Goal: Task Accomplishment & Management: Manage account settings

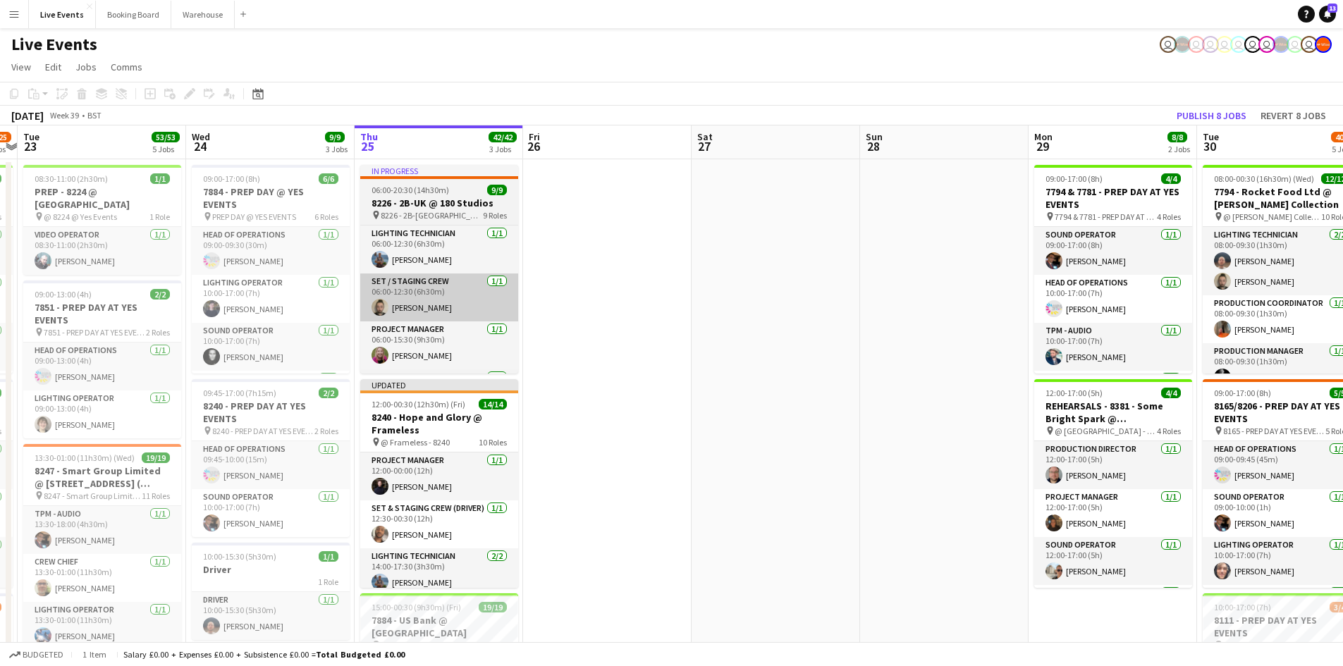
drag, startPoint x: 446, startPoint y: 352, endPoint x: 389, endPoint y: 319, distance: 66.0
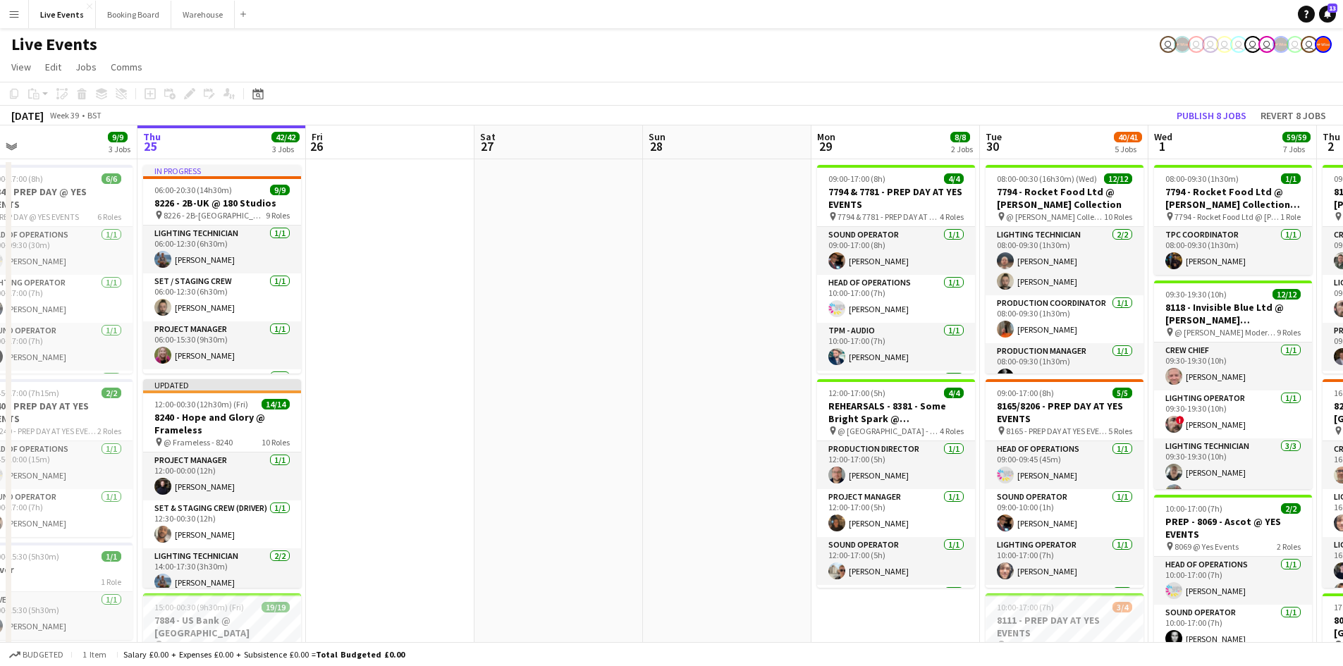
drag, startPoint x: 577, startPoint y: 334, endPoint x: 299, endPoint y: 318, distance: 278.3
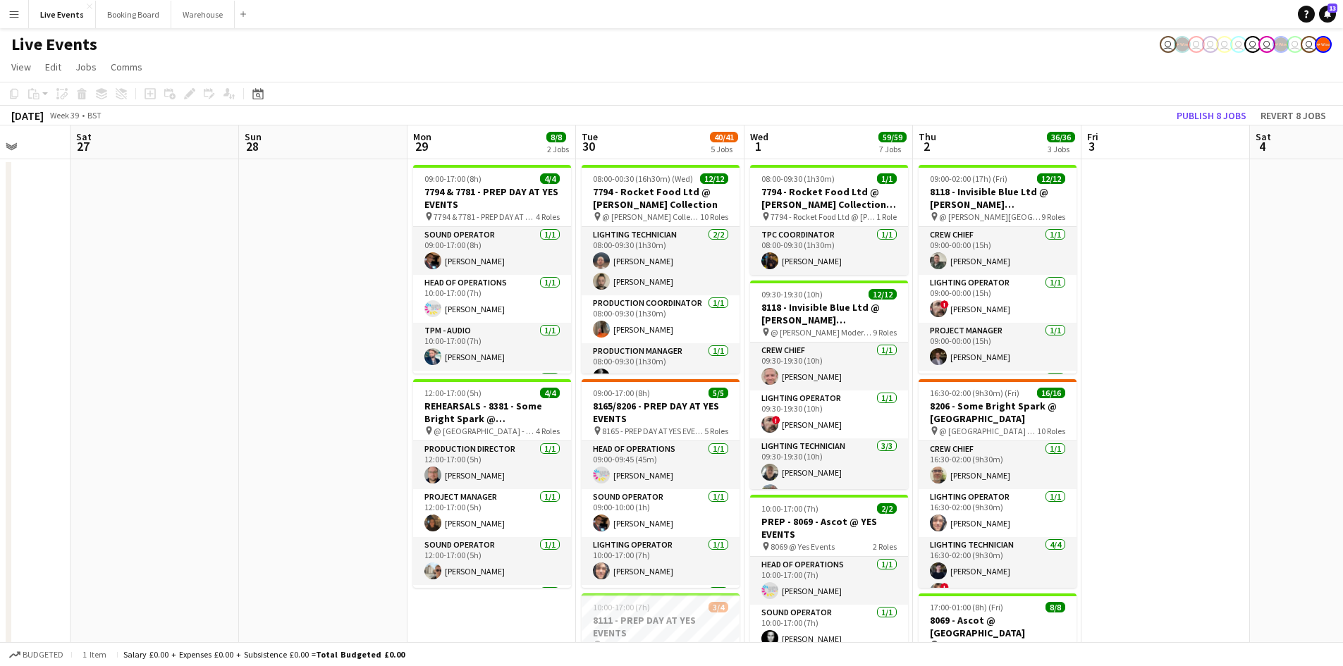
drag, startPoint x: 475, startPoint y: 328, endPoint x: 288, endPoint y: 300, distance: 189.0
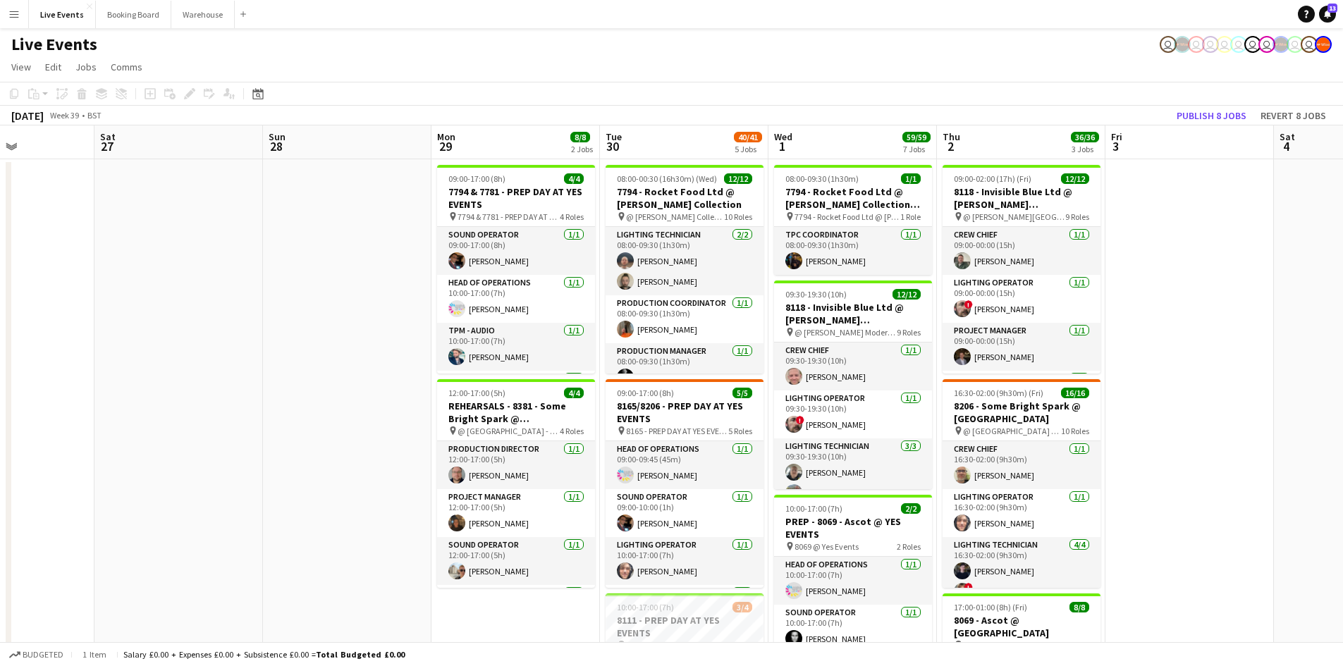
drag, startPoint x: 872, startPoint y: 415, endPoint x: 663, endPoint y: 372, distance: 213.6
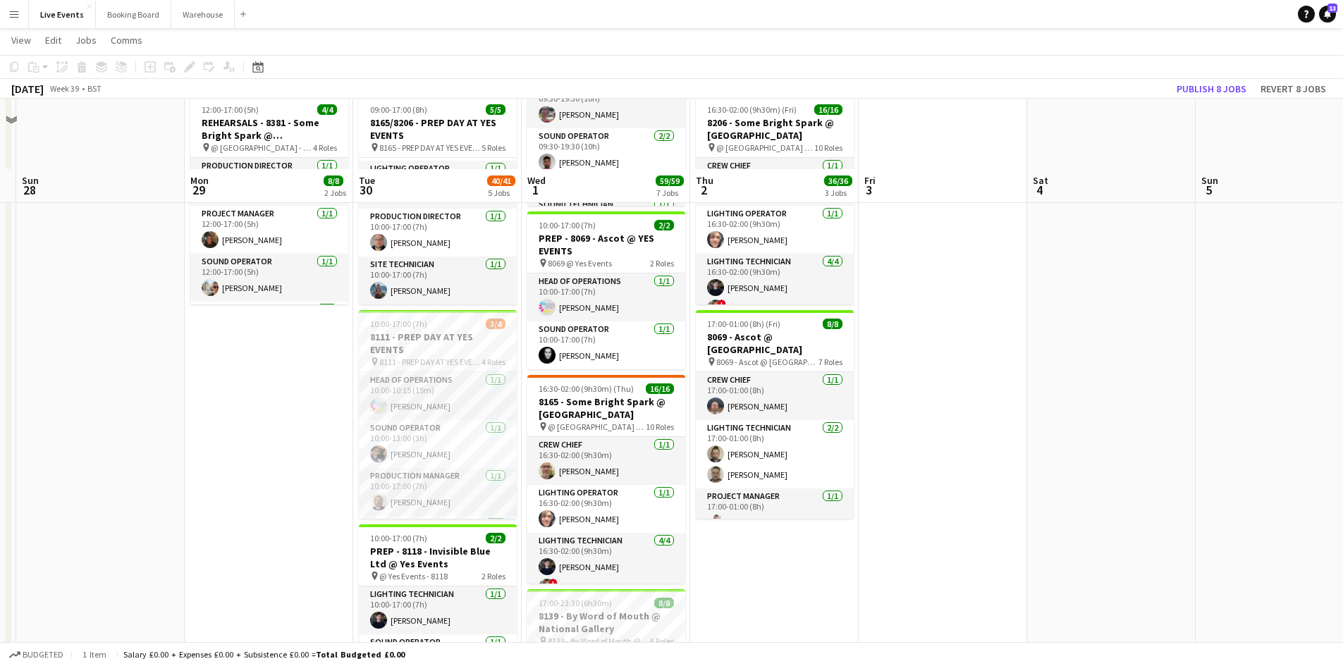
scroll to position [494, 0]
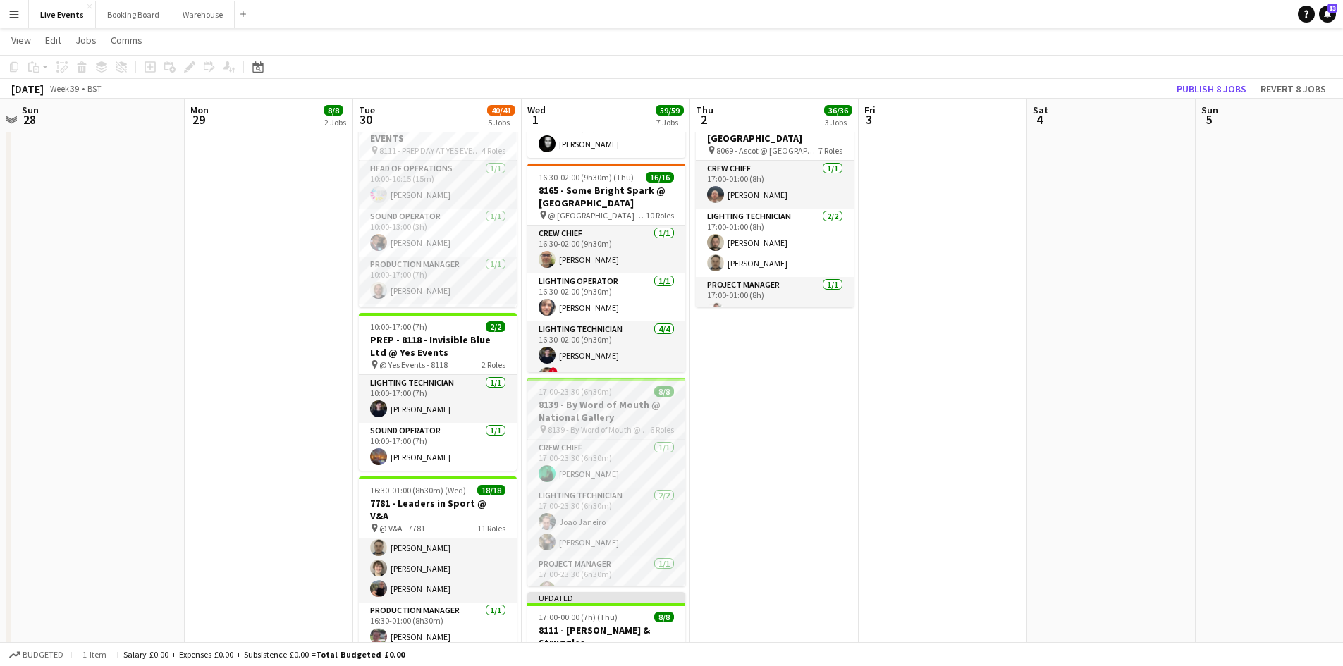
click at [629, 389] on div "17:00-23:30 (6h30m) 8/8" at bounding box center [606, 391] width 158 height 11
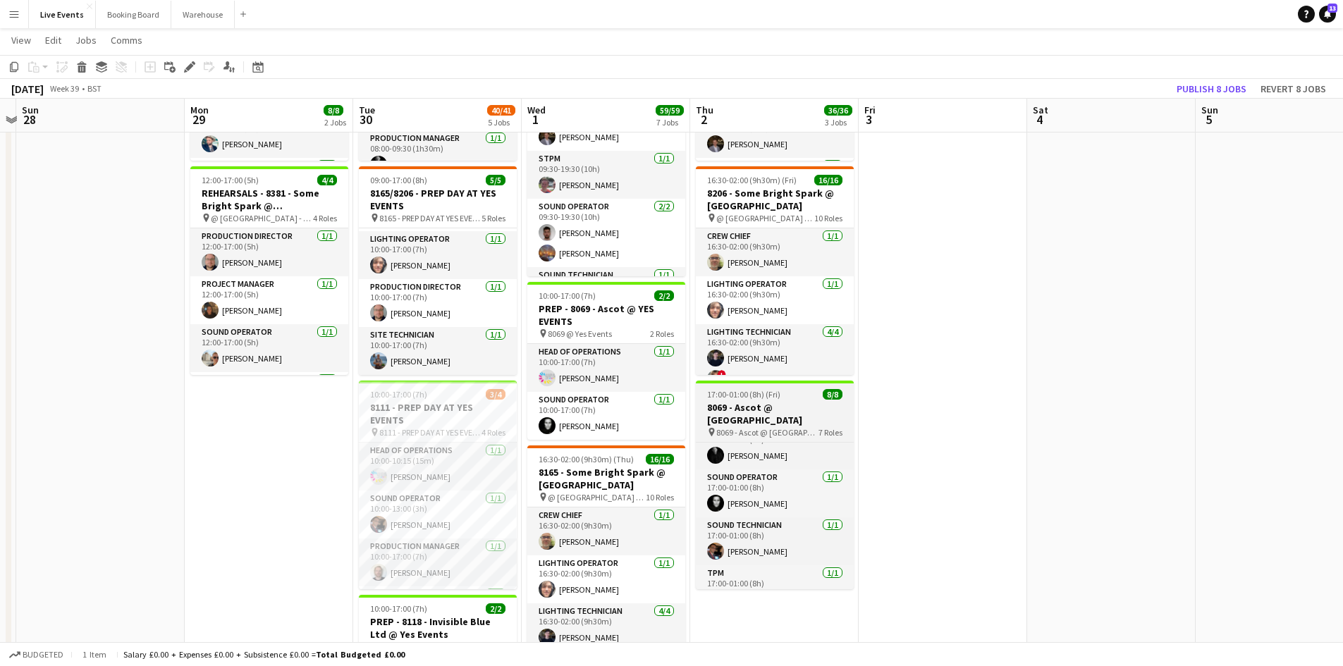
scroll to position [197, 0]
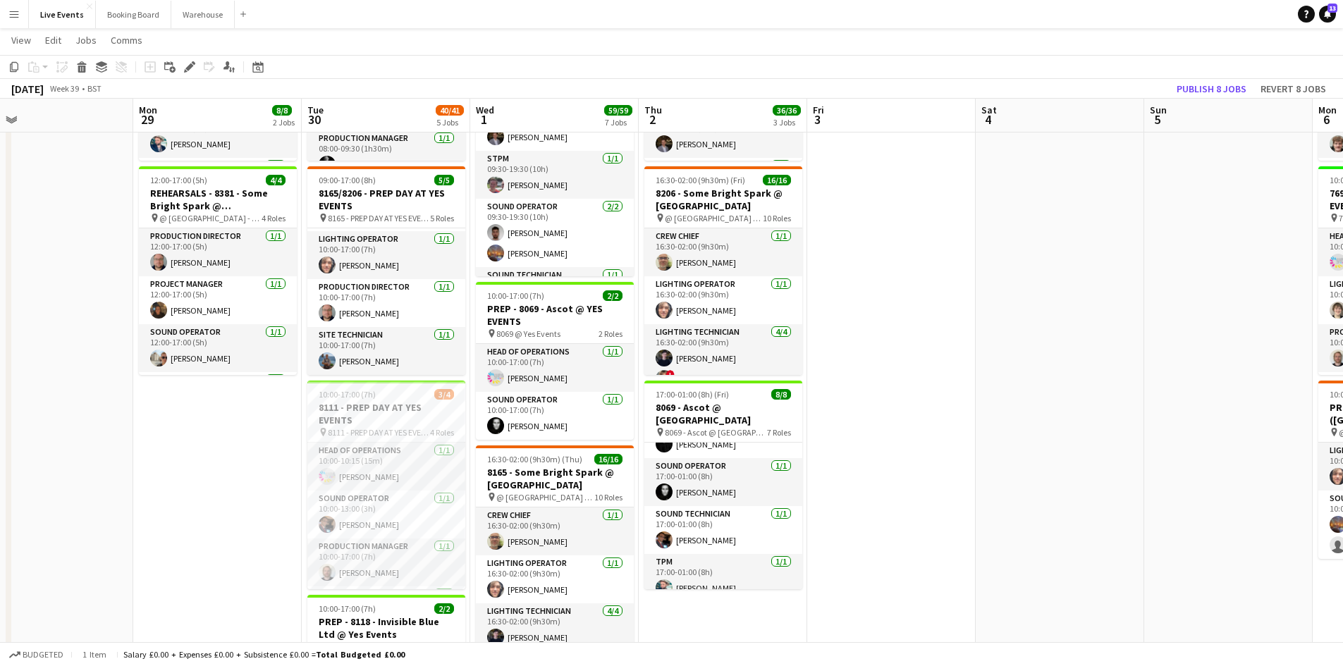
drag, startPoint x: 895, startPoint y: 427, endPoint x: 845, endPoint y: 427, distance: 50.1
click at [845, 427] on app-calendar-viewport "Thu 25 42/42 3 Jobs Fri 26 Sat 27 Sun 28 Mon 29 8/8 2 Jobs Tue 30 40/41 5 Jobs …" at bounding box center [671, 585] width 1343 height 1484
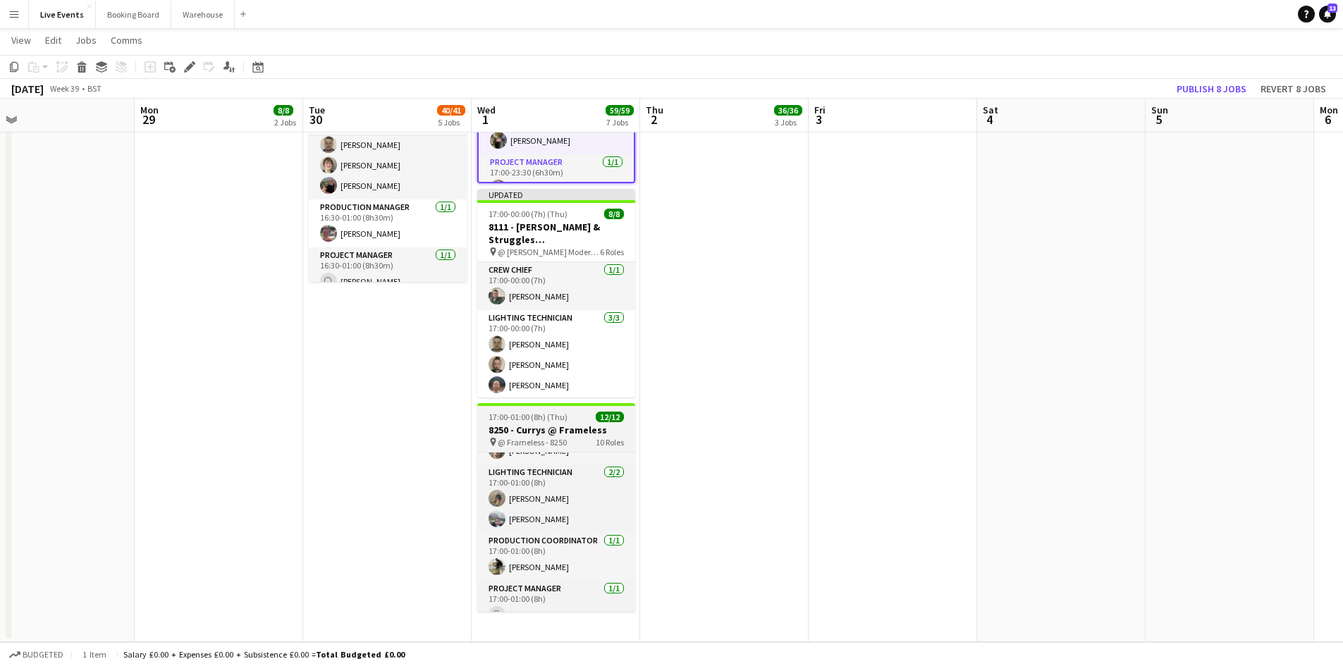
scroll to position [0, 0]
click at [574, 412] on div "17:00-01:00 (8h) (Thu) 12/12" at bounding box center [556, 417] width 158 height 11
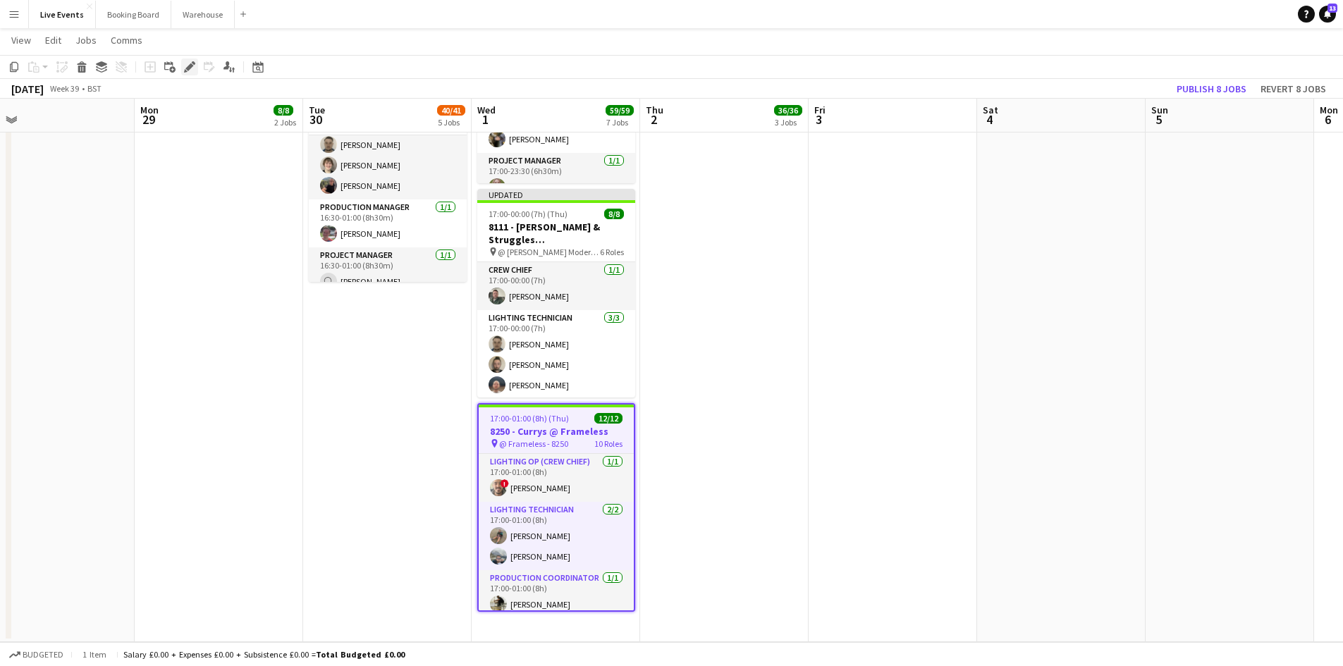
click at [183, 66] on div "Edit" at bounding box center [189, 67] width 17 height 17
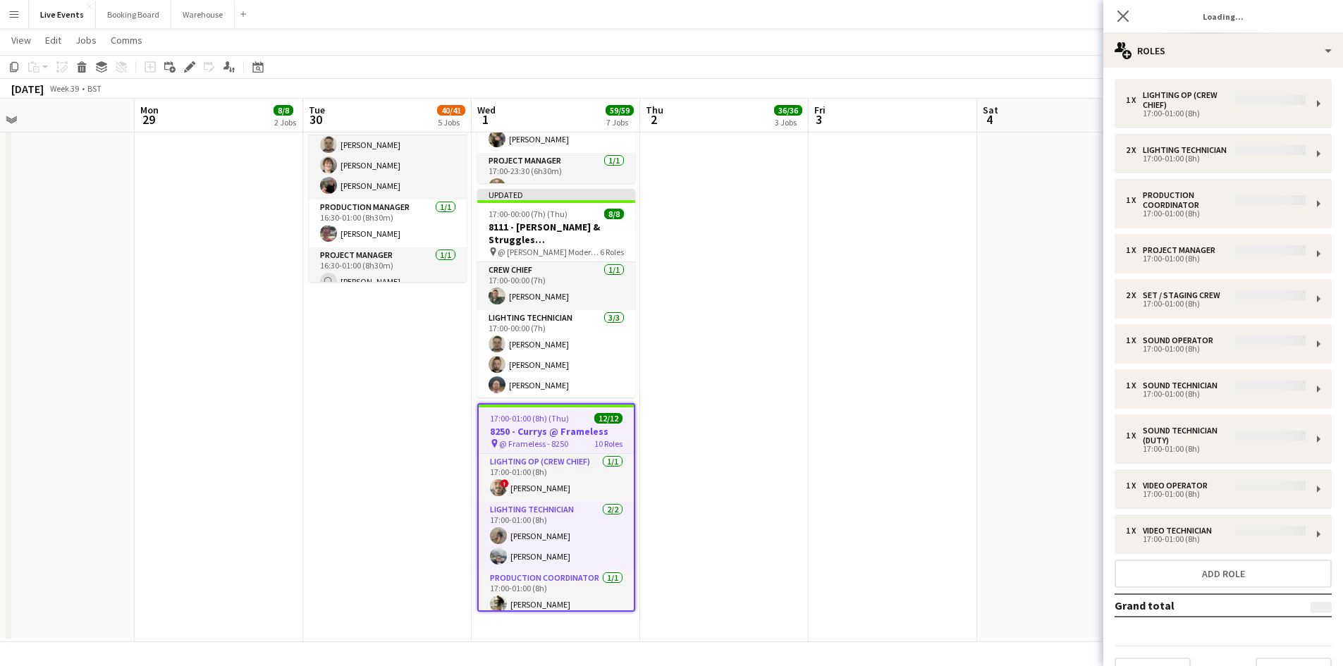
type input "**********"
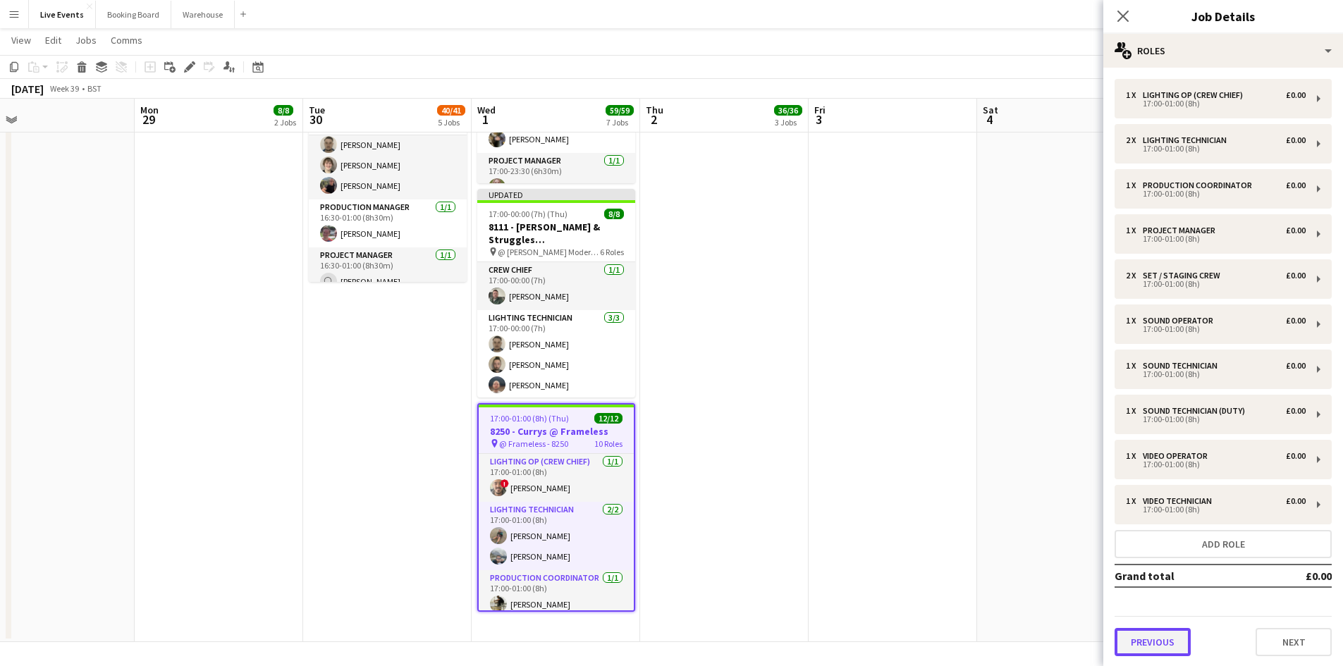
click at [1178, 642] on button "Previous" at bounding box center [1153, 642] width 76 height 28
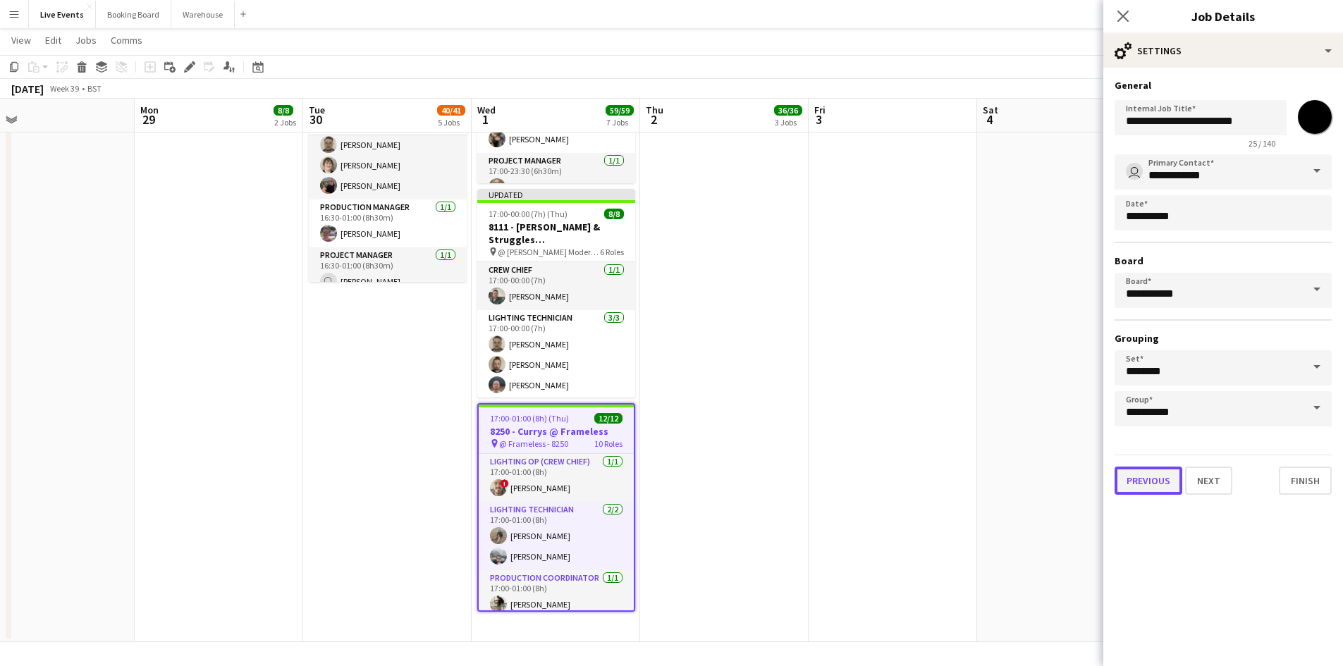
click at [1145, 484] on button "Previous" at bounding box center [1149, 481] width 68 height 28
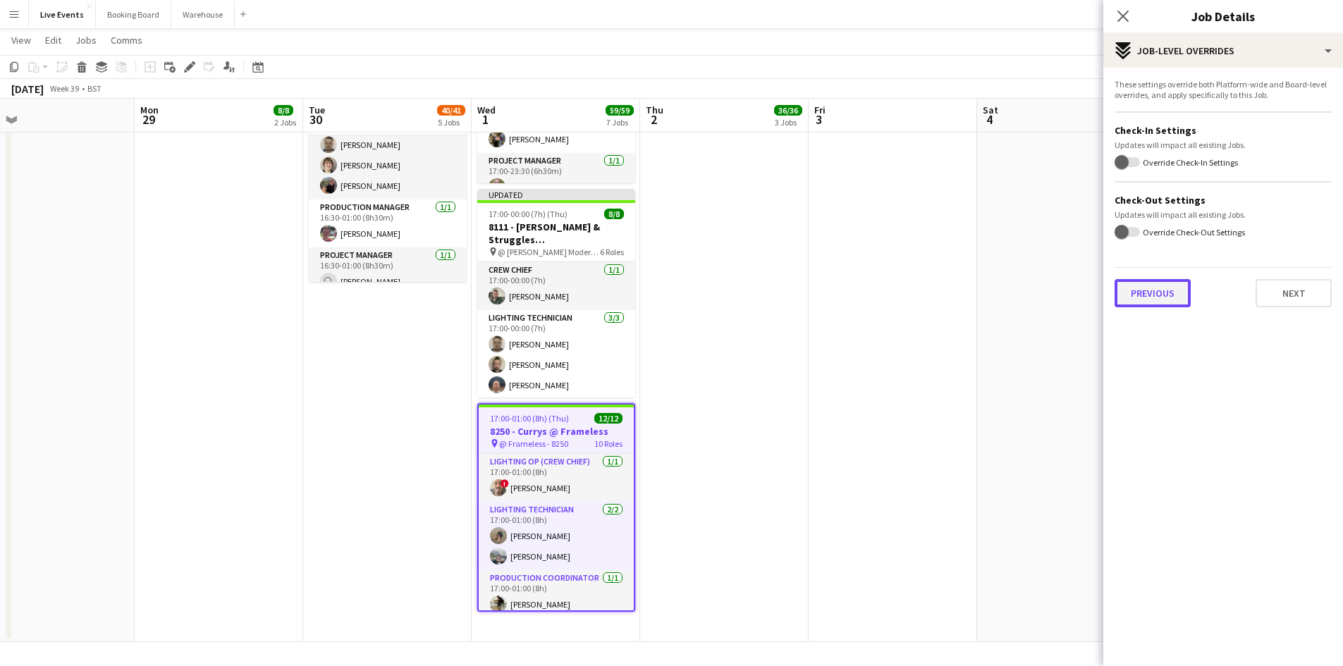
click at [1150, 302] on button "Previous" at bounding box center [1153, 293] width 76 height 28
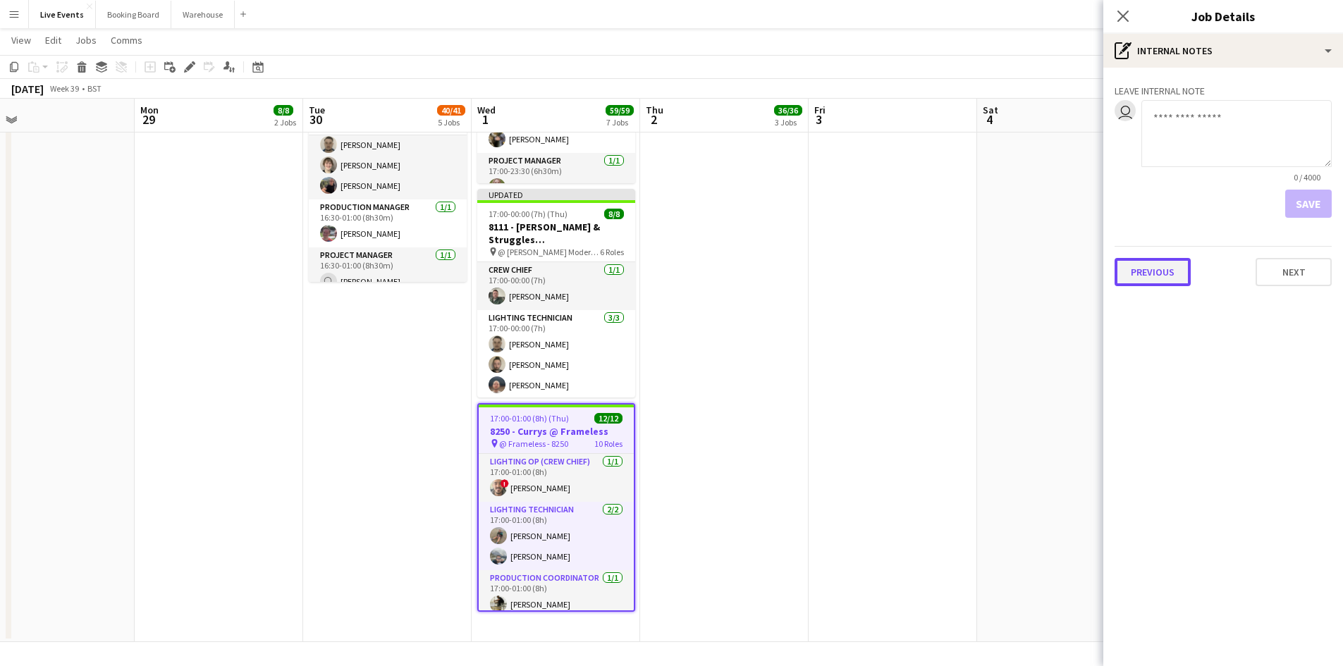
click at [1166, 272] on button "Previous" at bounding box center [1153, 272] width 76 height 28
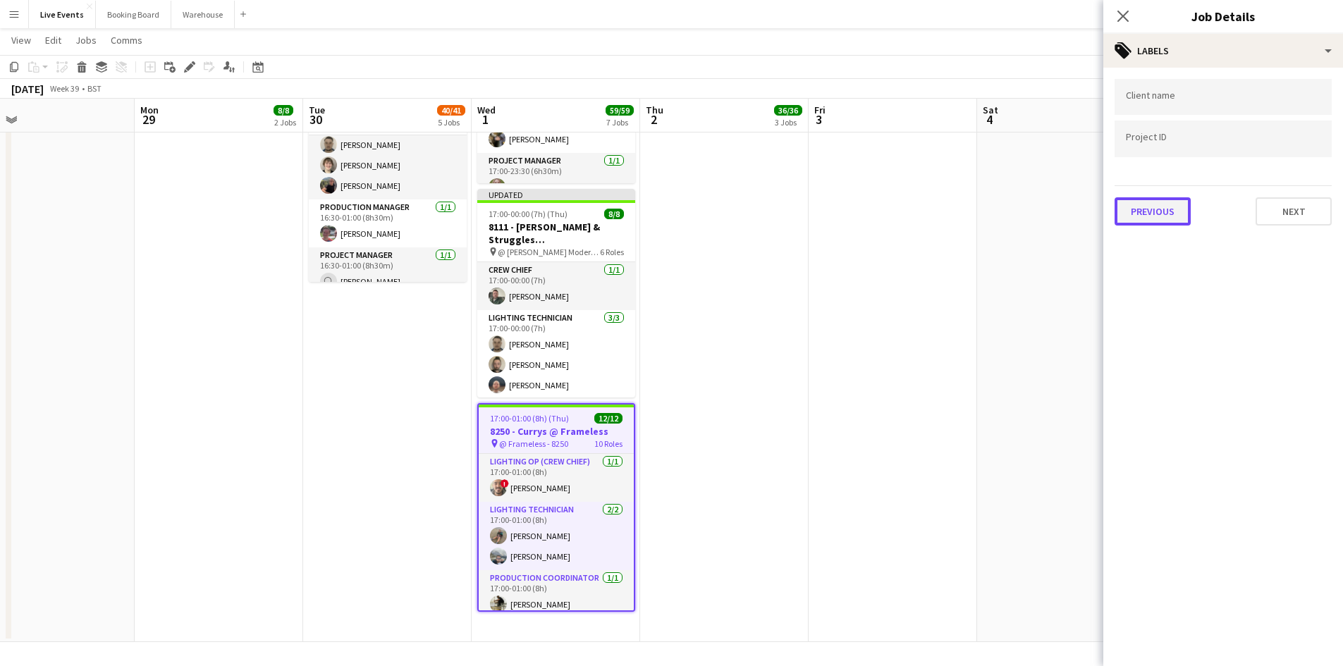
click at [1139, 215] on button "Previous" at bounding box center [1153, 211] width 76 height 28
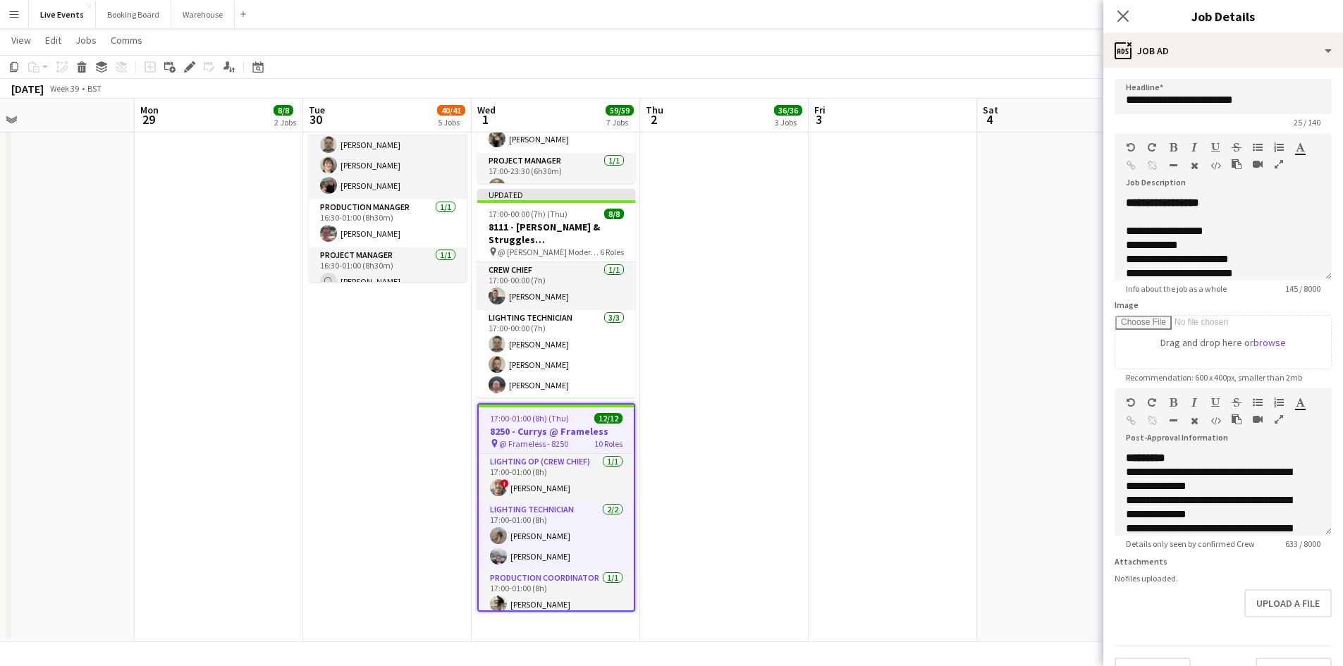
scroll to position [279, 0]
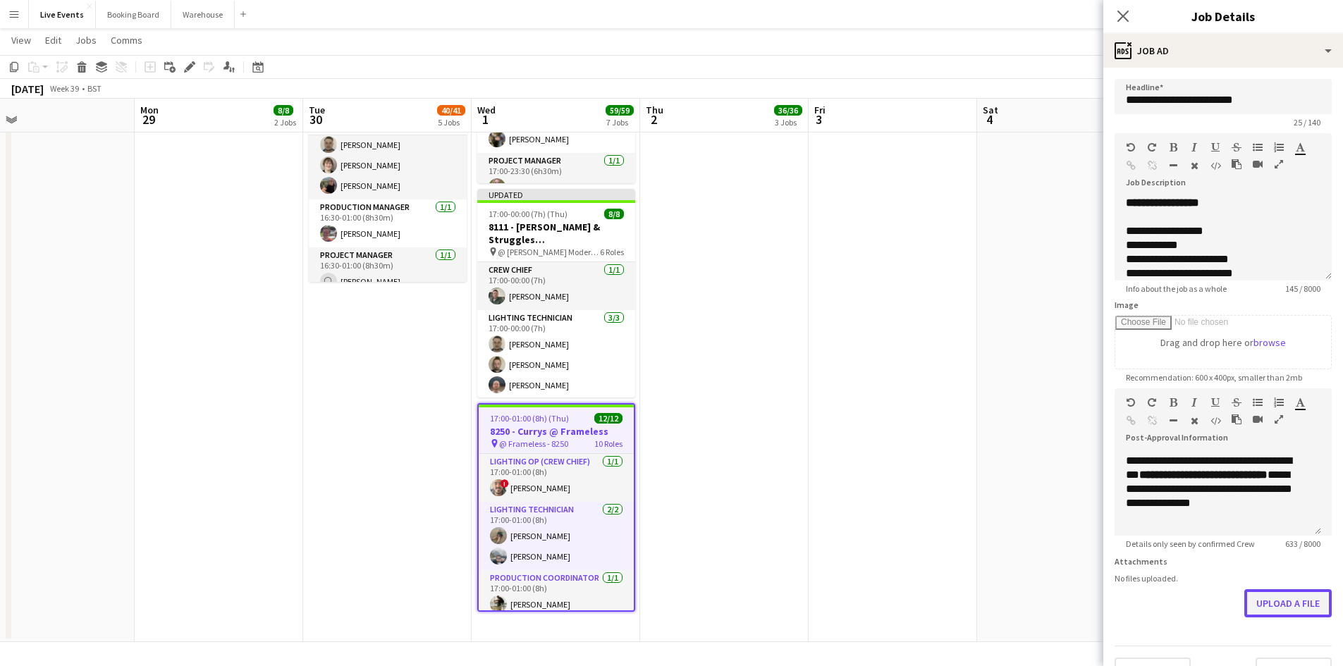
click at [1266, 615] on button "Upload a file" at bounding box center [1287, 603] width 87 height 28
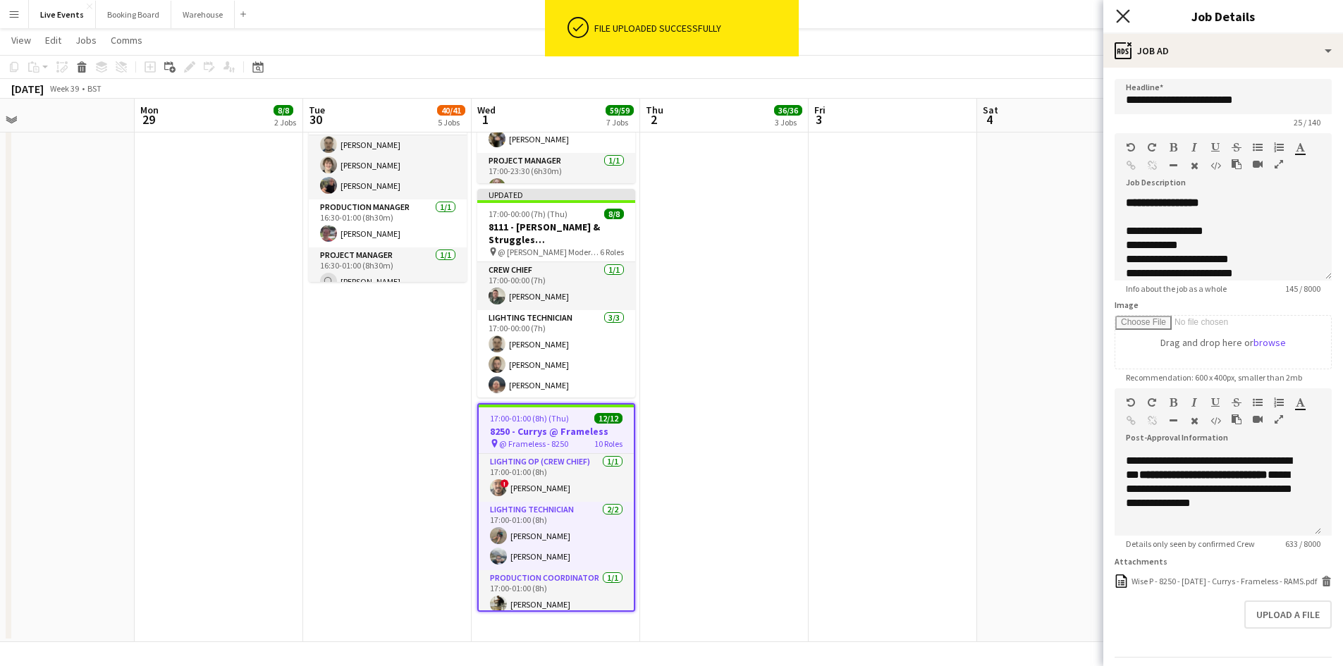
click at [1123, 16] on icon at bounding box center [1122, 15] width 13 height 13
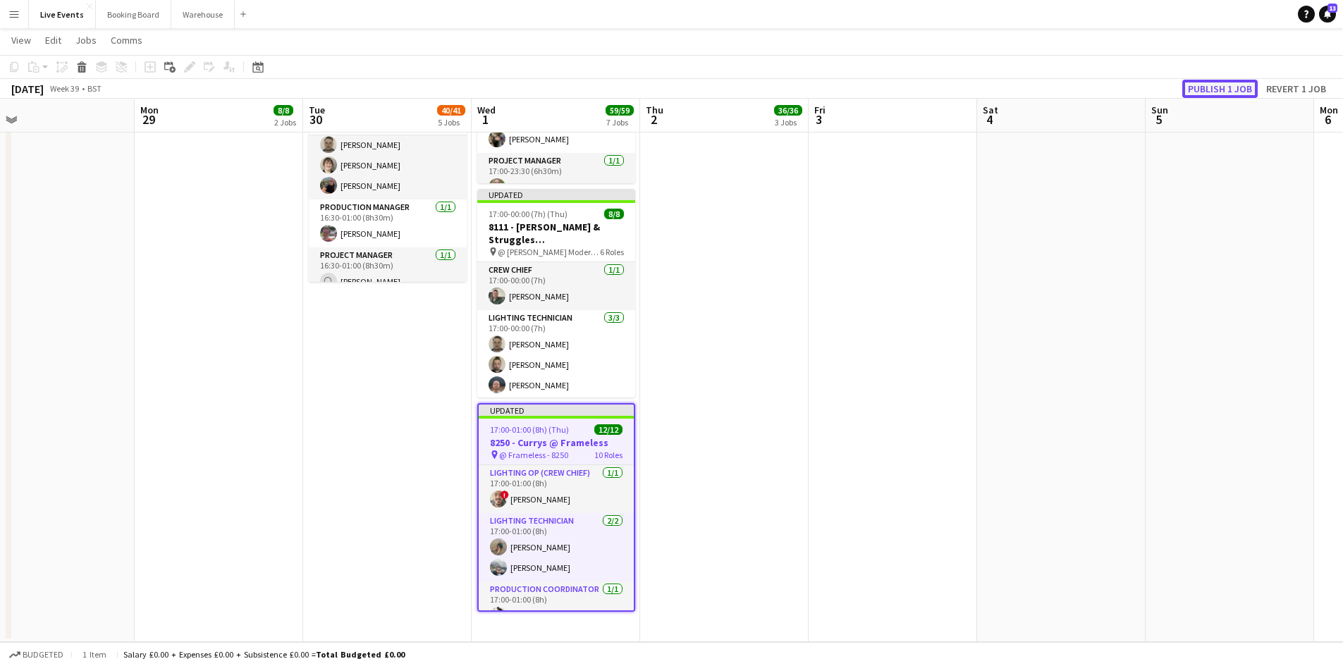
click at [1221, 90] on button "Publish 1 job" at bounding box center [1219, 89] width 75 height 18
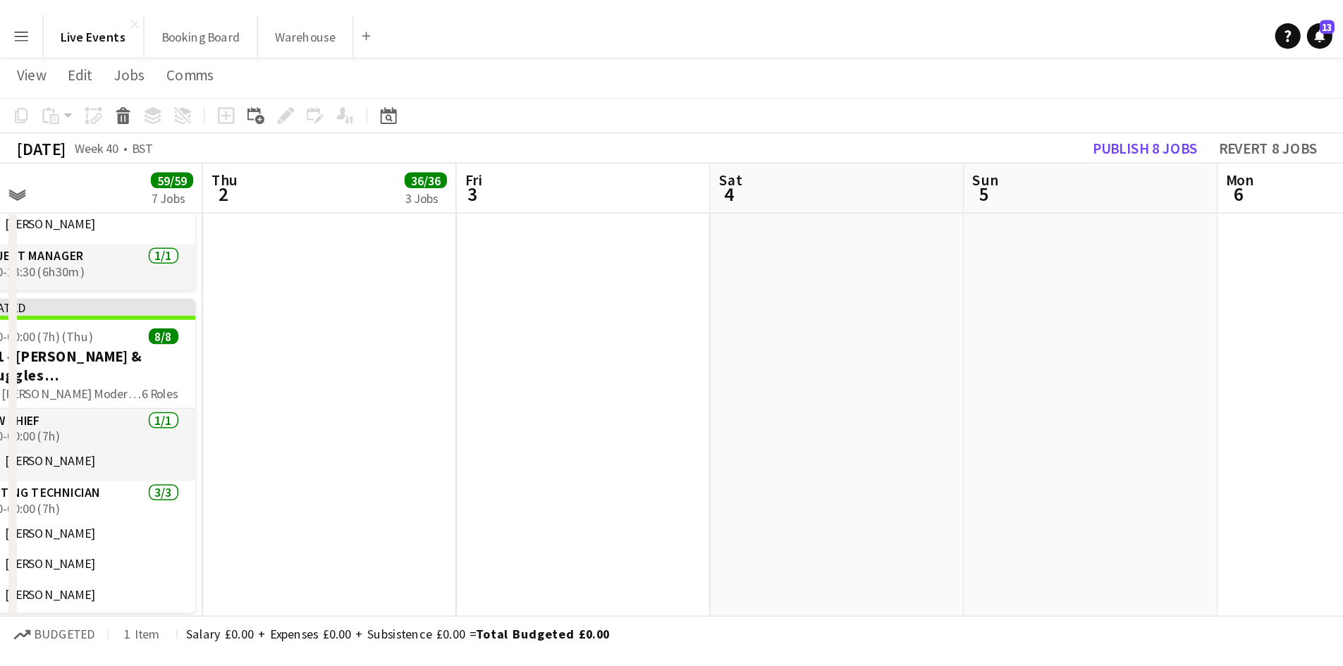
scroll to position [197, 0]
